Goal: Transaction & Acquisition: Obtain resource

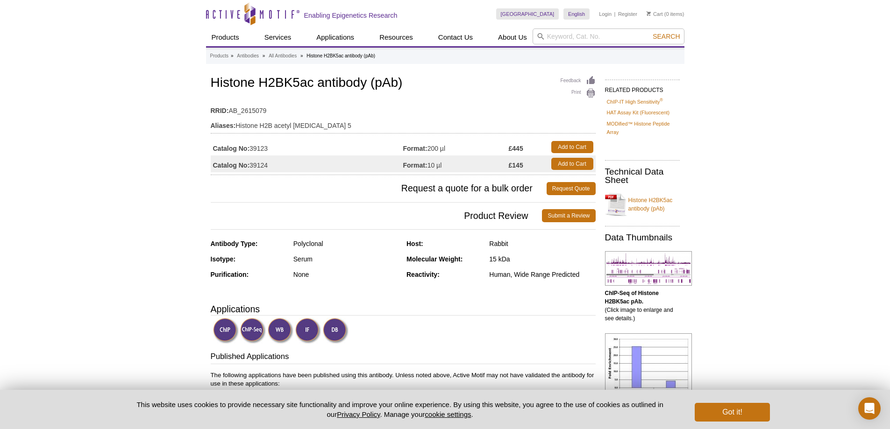
drag, startPoint x: 296, startPoint y: 146, endPoint x: 524, endPoint y: 149, distance: 228.5
click at [524, 149] on tr "Catalog No: 39123 Format: 200 µl £445 Add to Cart" at bounding box center [403, 147] width 385 height 17
click at [257, 146] on td "Catalog No: 39123" at bounding box center [307, 147] width 193 height 17
copy td "39123"
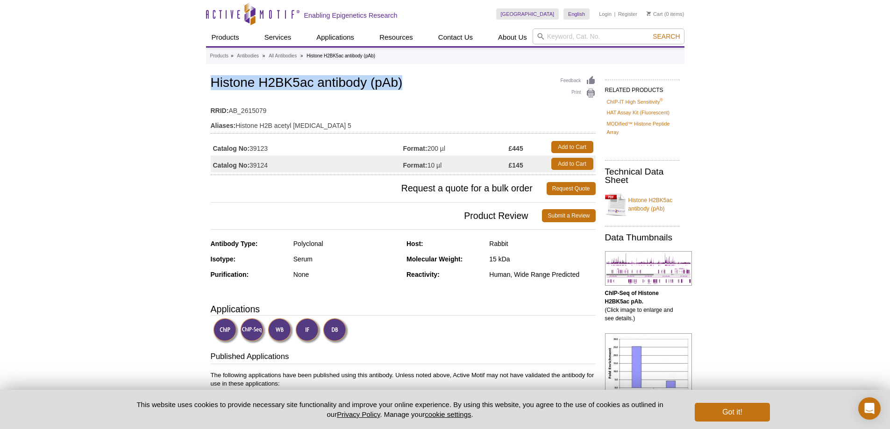
drag, startPoint x: 213, startPoint y: 82, endPoint x: 411, endPoint y: 87, distance: 198.2
click at [411, 87] on h1 "Histone H2BK5ac antibody (pAb)" at bounding box center [403, 84] width 385 height 16
copy h1 "Histone H2BK5ac antibody (pAb)"
click at [405, 314] on h3 "Applications" at bounding box center [403, 309] width 385 height 14
drag, startPoint x: 222, startPoint y: 80, endPoint x: 436, endPoint y: 76, distance: 213.6
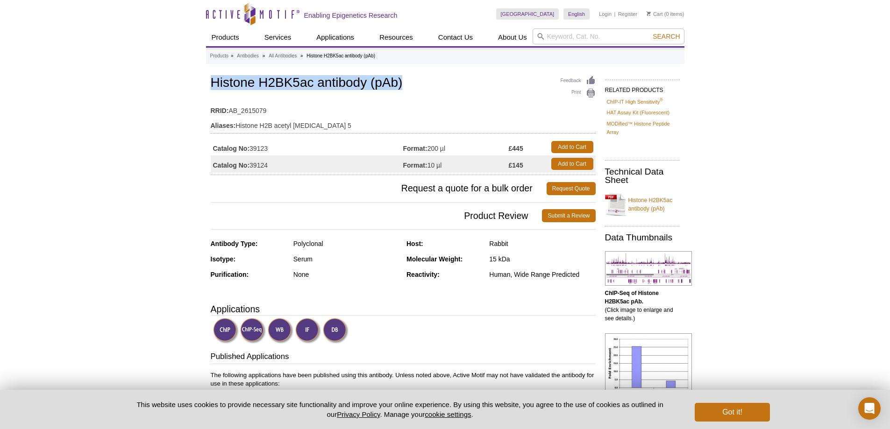
click at [436, 76] on h1 "Histone H2BK5ac antibody (pAb)" at bounding box center [403, 84] width 385 height 16
copy h1 "Histone H2BK5ac antibody (pAb)"
click at [261, 142] on td "Catalog No: 39123" at bounding box center [307, 147] width 193 height 17
copy td "39123"
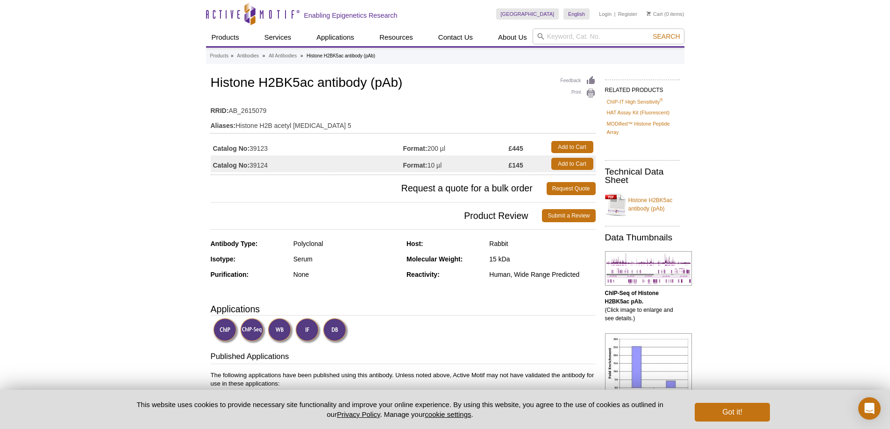
click at [578, 146] on link "Add to Cart" at bounding box center [572, 147] width 42 height 12
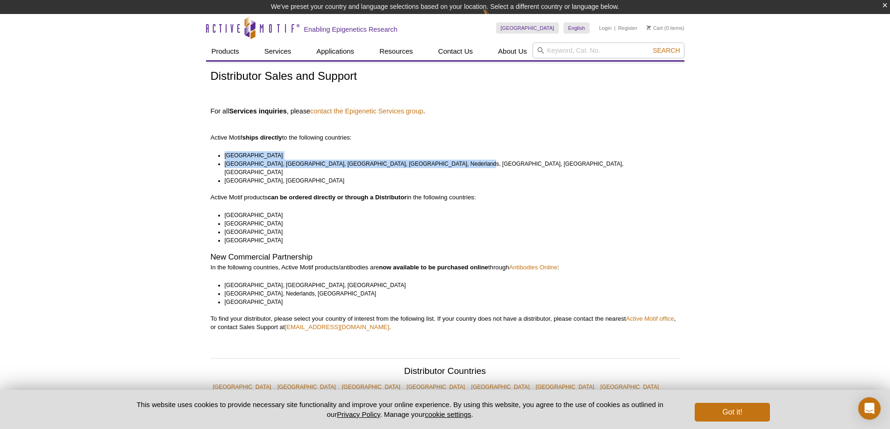
drag, startPoint x: 226, startPoint y: 158, endPoint x: 485, endPoint y: 164, distance: 258.5
click at [485, 164] on ul "[GEOGRAPHIC_DATA] [GEOGRAPHIC_DATA], [GEOGRAPHIC_DATA], [GEOGRAPHIC_DATA], [GEO…" at bounding box center [441, 168] width 461 height 34
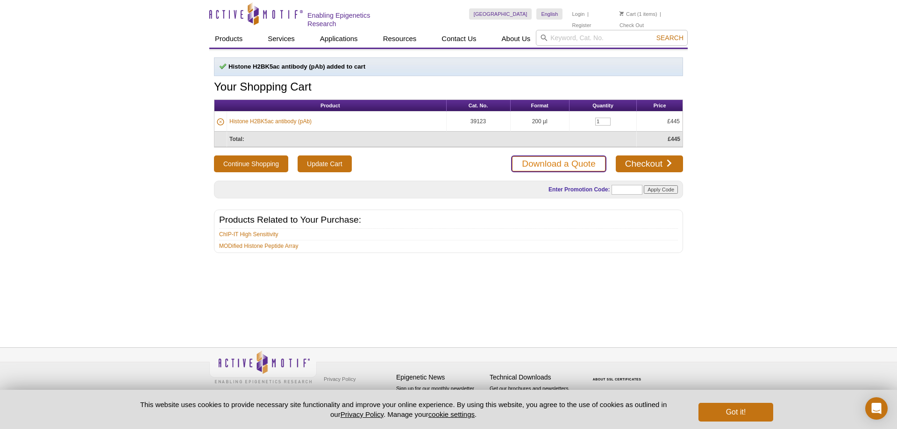
click at [571, 158] on link "Download a Quote" at bounding box center [558, 164] width 95 height 17
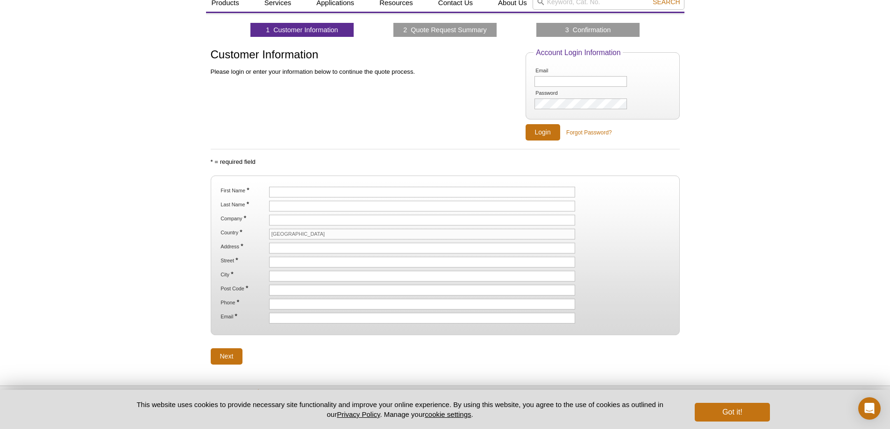
scroll to position [73, 0]
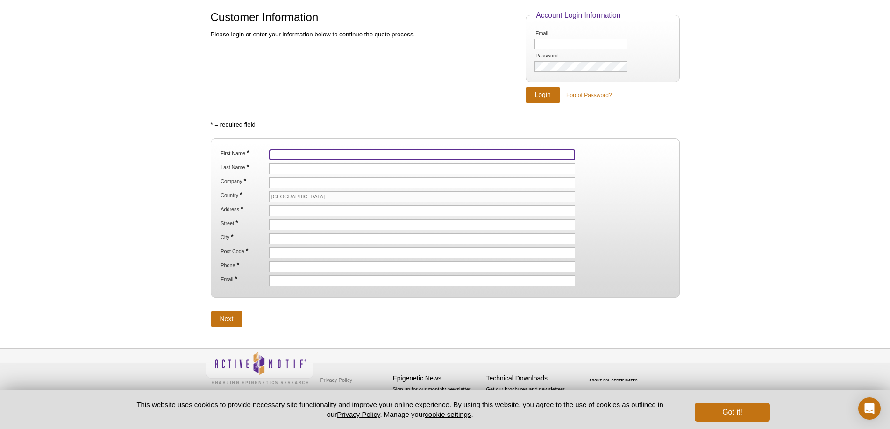
click at [309, 151] on input "First Name *" at bounding box center [422, 155] width 307 height 11
type input "Michael"
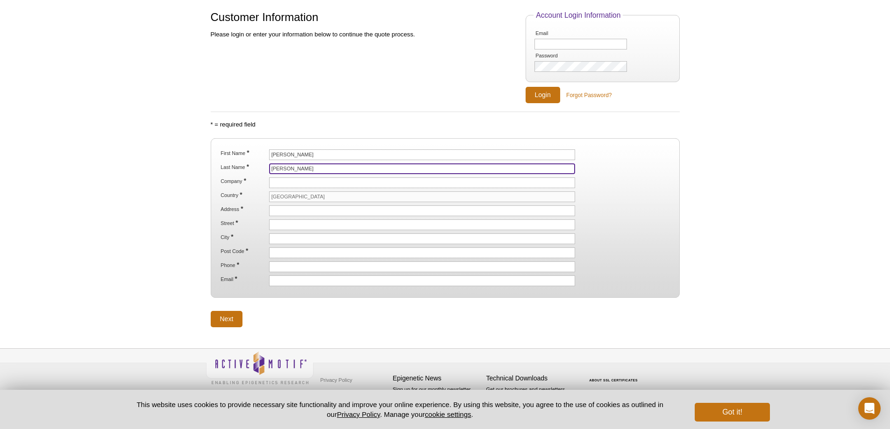
type input "Tellier"
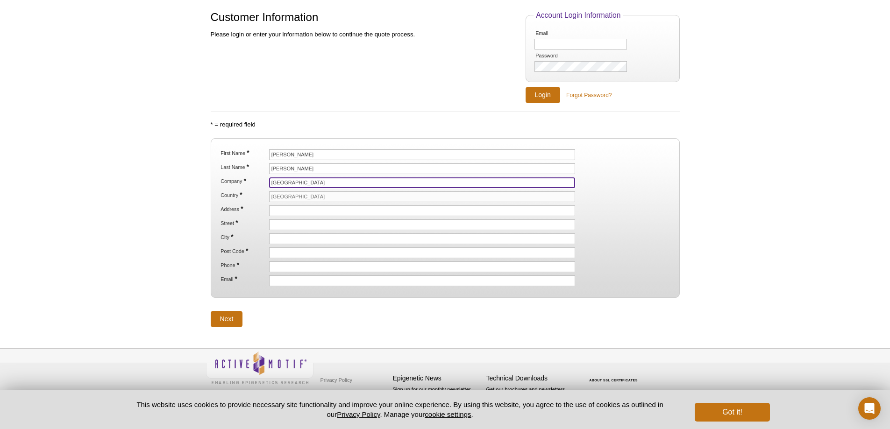
type input "[GEOGRAPHIC_DATA]"
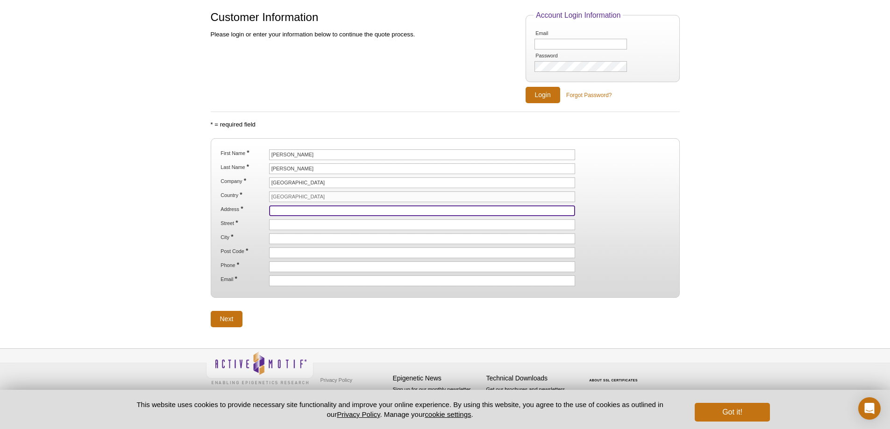
click at [298, 213] on input "Address *" at bounding box center [422, 211] width 307 height 11
type input "[PERSON_NAME] BUilding"
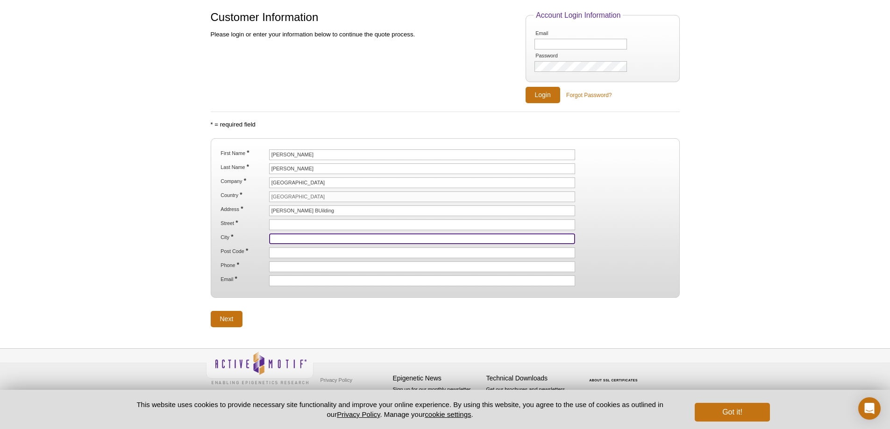
click at [288, 238] on input "City *" at bounding box center [422, 239] width 307 height 11
type input "[GEOGRAPHIC_DATA]"
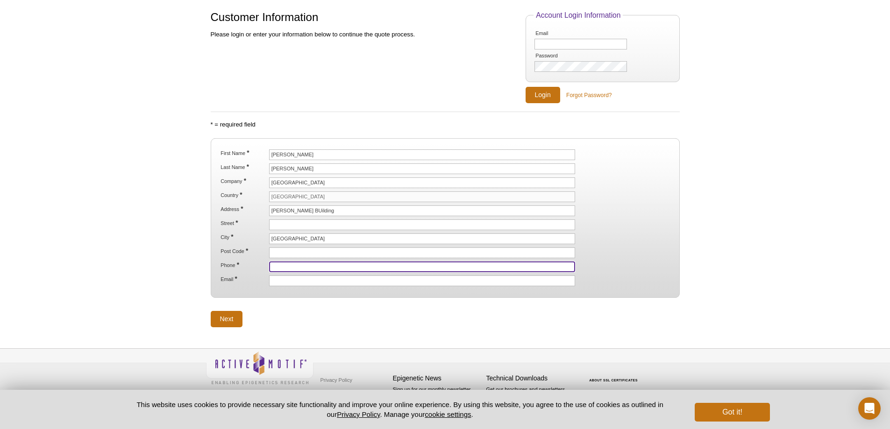
click at [285, 265] on input "Phone *" at bounding box center [422, 267] width 307 height 11
type input "[EMAIL_ADDRESS][DOMAIN_NAME]"
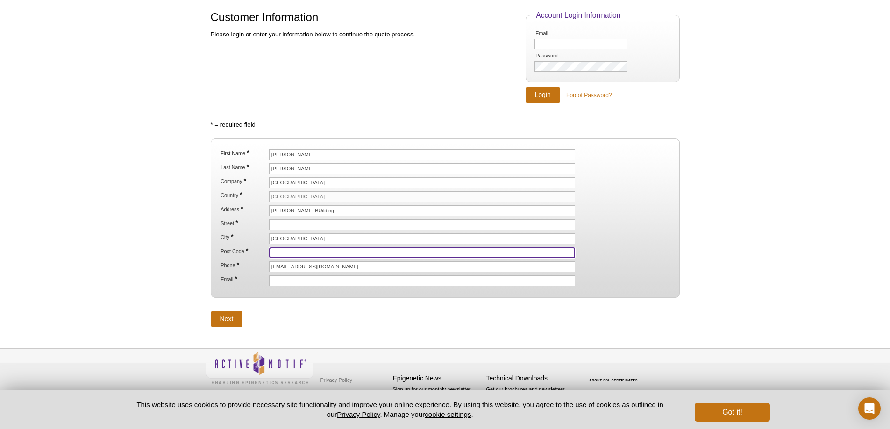
click at [302, 250] on input "Post Code *" at bounding box center [422, 253] width 307 height 11
type input "LE1 7RH"
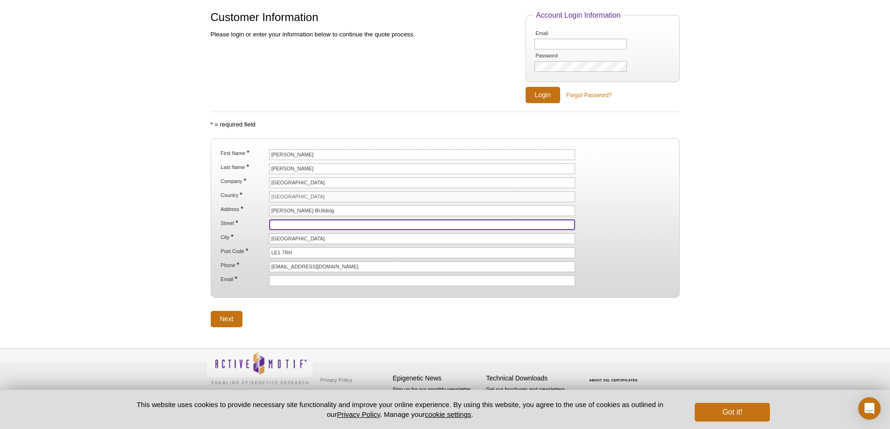
click at [297, 221] on input "Street *" at bounding box center [422, 225] width 307 height 11
paste input "Lancaster Rd"
type input "Lancaster Rd"
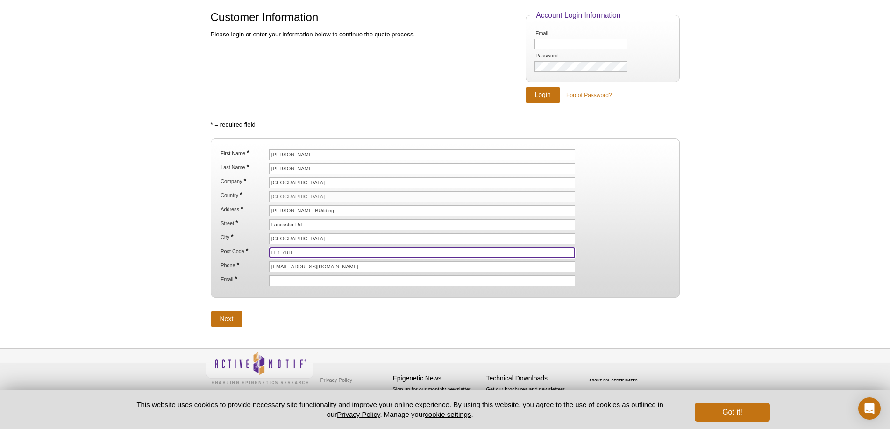
click at [343, 255] on input "LE1 7RH" at bounding box center [422, 253] width 307 height 11
type input "LE1 7HB"
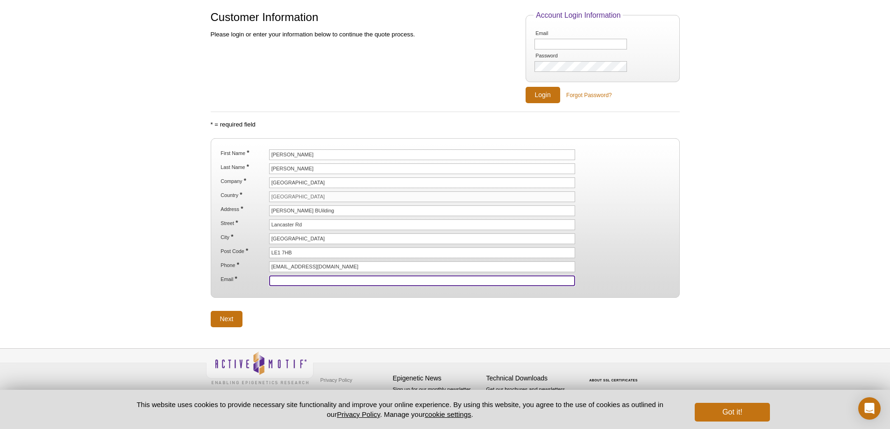
click at [331, 284] on input "Email *" at bounding box center [422, 281] width 307 height 11
paste input "[PHONE_NUMBER]"
drag, startPoint x: 346, startPoint y: 266, endPoint x: 254, endPoint y: 266, distance: 92.1
click at [254, 266] on li "Phone * mt477@leicester.ac.uk" at bounding box center [445, 267] width 451 height 11
click at [408, 281] on input "[PHONE_NUMBER]" at bounding box center [422, 281] width 307 height 11
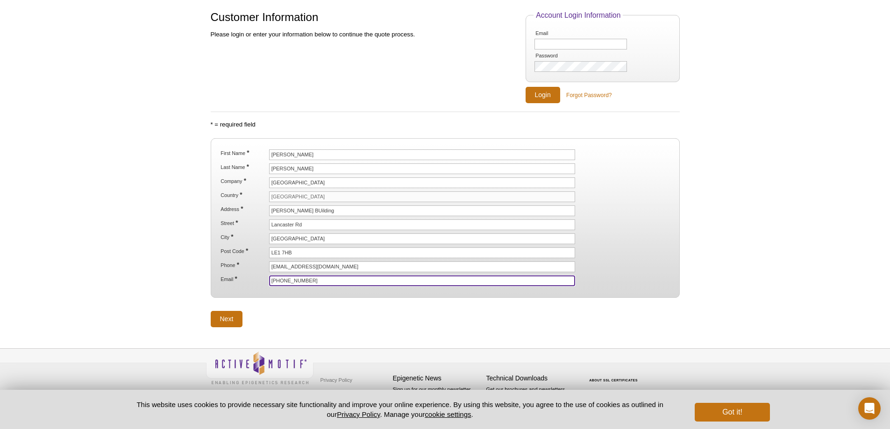
paste input "[EMAIL_ADDRESS][DOMAIN_NAME]"
drag, startPoint x: 309, startPoint y: 282, endPoint x: 248, endPoint y: 282, distance: 60.8
click at [248, 282] on li "Email * +44 1162297011 mt477@leicester.ac.uk" at bounding box center [445, 281] width 451 height 11
type input "[EMAIL_ADDRESS][DOMAIN_NAME]"
drag, startPoint x: 371, startPoint y: 266, endPoint x: 198, endPoint y: 276, distance: 173.6
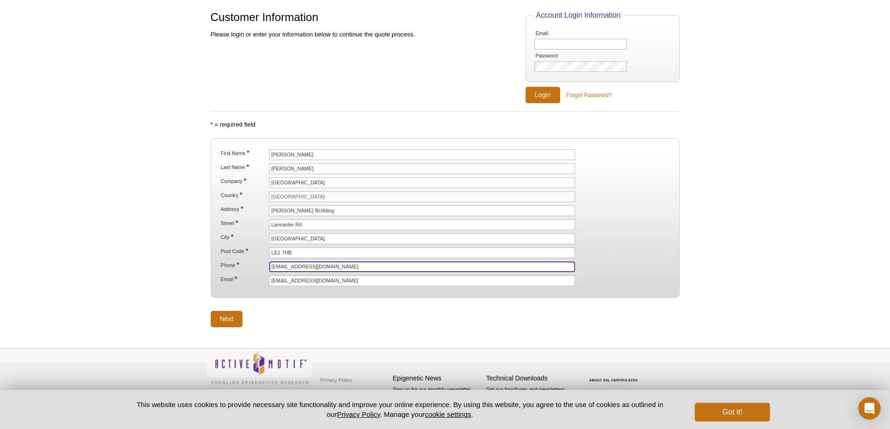
click at [203, 271] on div "Active Motif Logo Enabling Epigenetics Research 1 Search Skip to content Active…" at bounding box center [445, 179] width 890 height 504
paste input "[PHONE_NUMBER]"
type input "[PHONE_NUMBER]"
click at [271, 282] on input "[EMAIL_ADDRESS][DOMAIN_NAME]" at bounding box center [422, 281] width 307 height 11
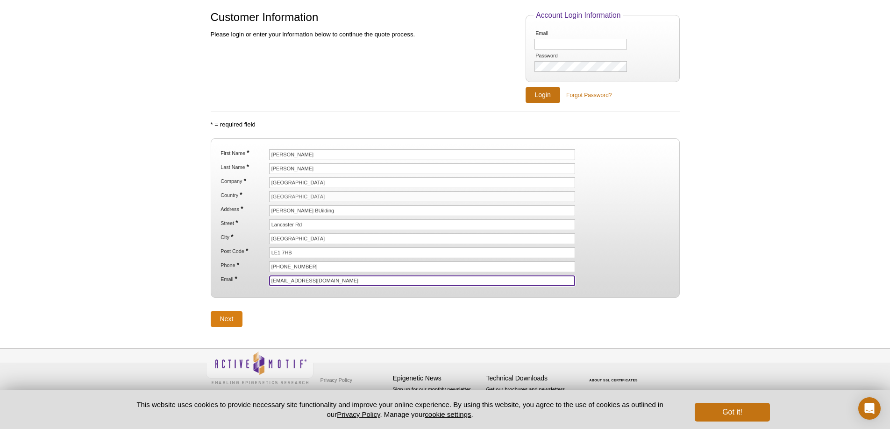
type input "[EMAIL_ADDRESS][DOMAIN_NAME]"
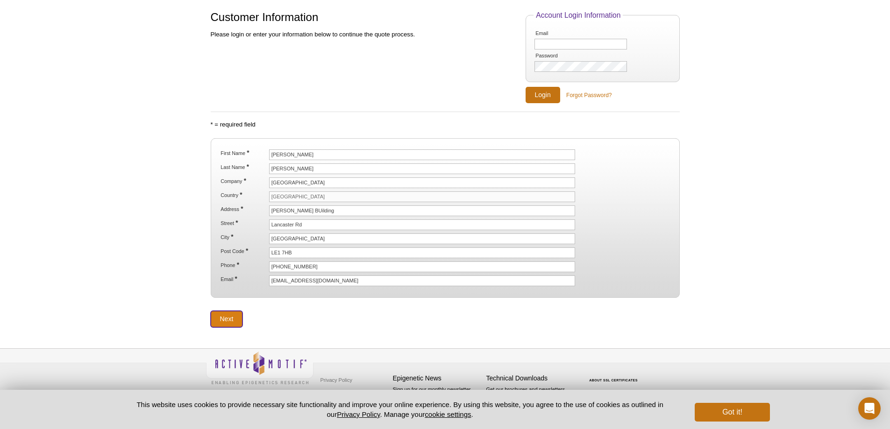
click at [230, 319] on input "Next" at bounding box center [227, 319] width 32 height 16
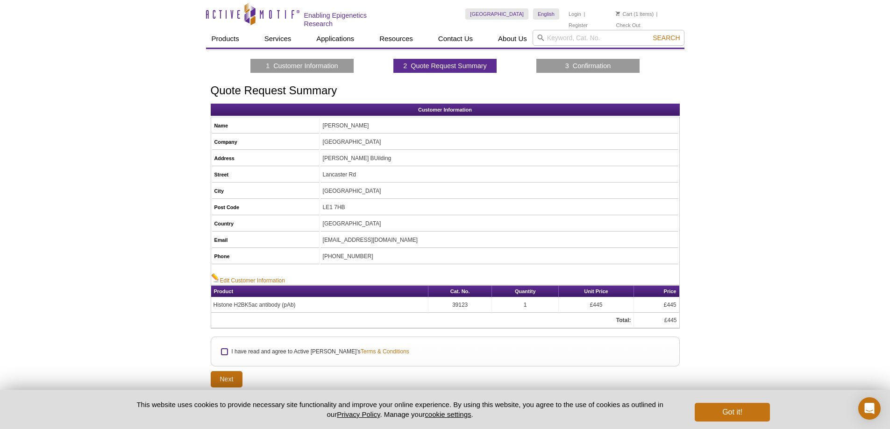
click at [226, 349] on input "I have read and agree to Active [PERSON_NAME]'s Terms & Conditions" at bounding box center [225, 352] width 6 height 6
checkbox input "true"
click at [224, 373] on input "Next" at bounding box center [227, 380] width 32 height 16
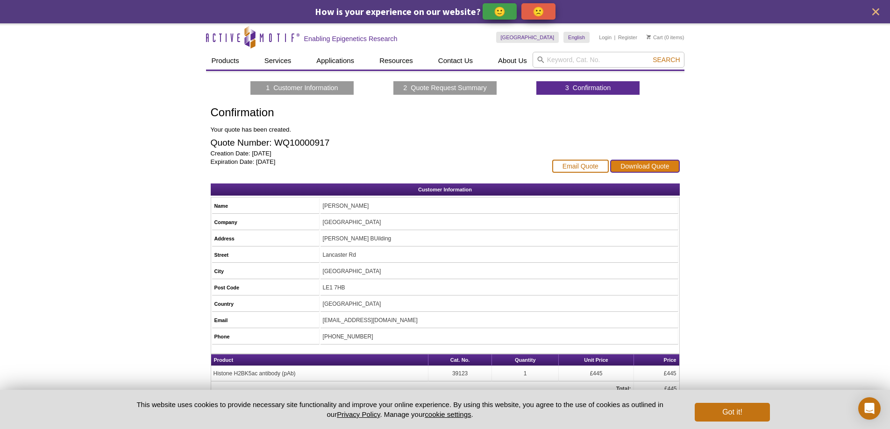
click at [644, 166] on link "Download Quote" at bounding box center [644, 166] width 69 height 13
